Goal: Find specific page/section: Find specific page/section

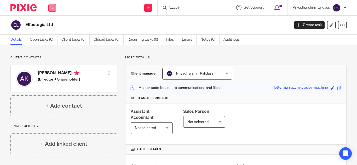
click at [50, 11] on button at bounding box center [52, 8] width 8 height 8
click at [50, 22] on link "Work" at bounding box center [49, 24] width 8 height 4
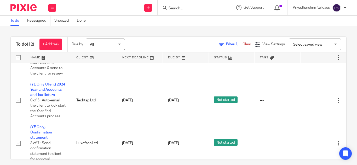
scroll to position [252, 0]
click at [174, 12] on div at bounding box center [193, 7] width 73 height 15
click at [174, 9] on input "Search" at bounding box center [191, 8] width 47 height 5
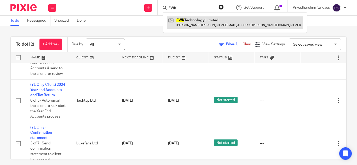
type input "FWK"
click at [192, 23] on link at bounding box center [235, 22] width 136 height 12
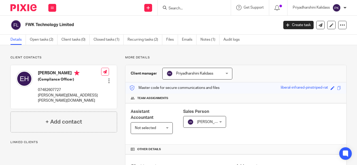
scroll to position [169, 0]
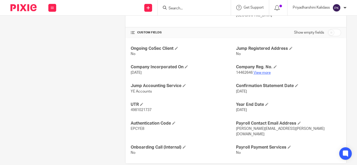
click at [262, 71] on link "View more" at bounding box center [261, 73] width 17 height 4
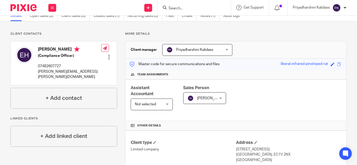
scroll to position [15, 0]
